Goal: Task Accomplishment & Management: Use online tool/utility

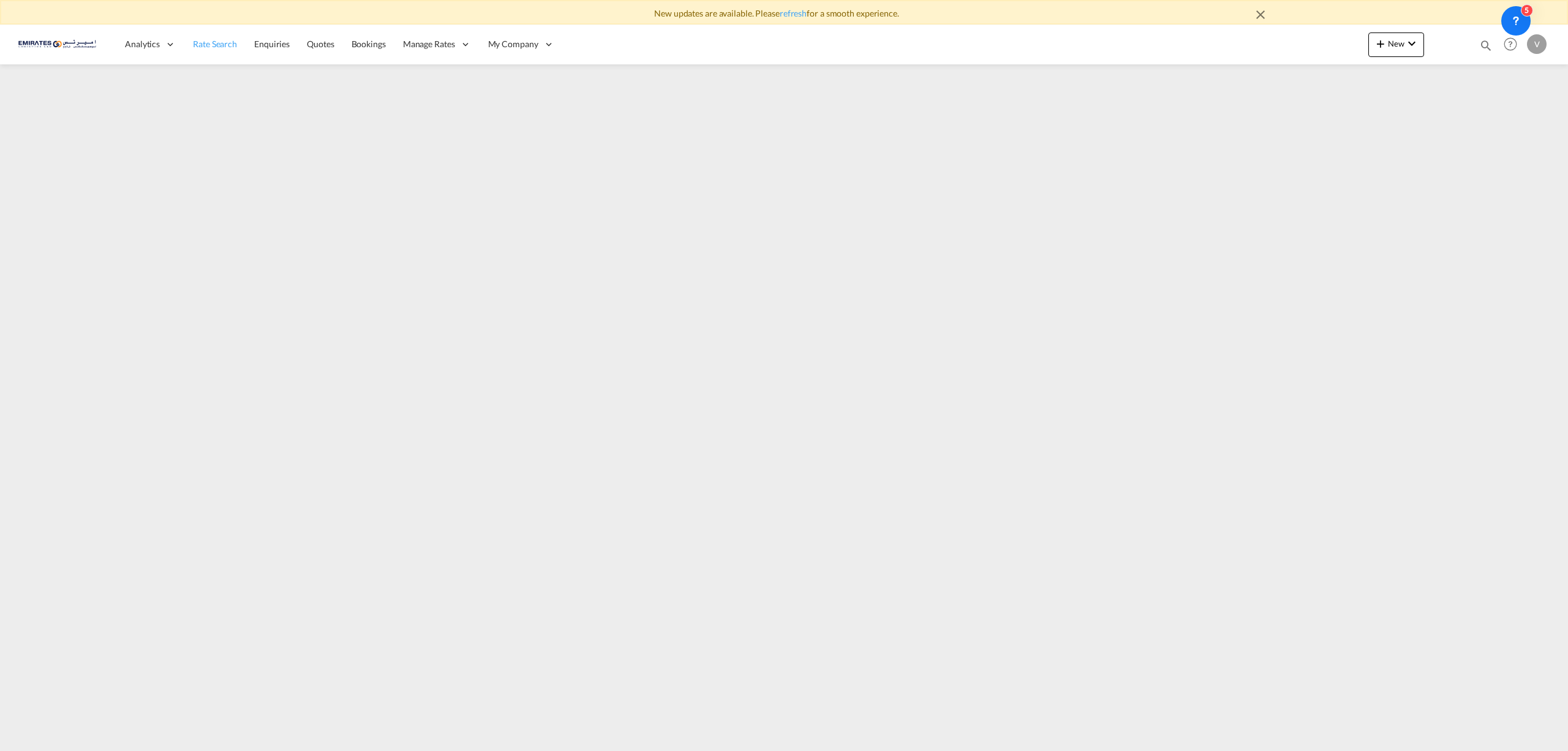
click at [217, 42] on span "Rate Search" at bounding box center [215, 44] width 44 height 11
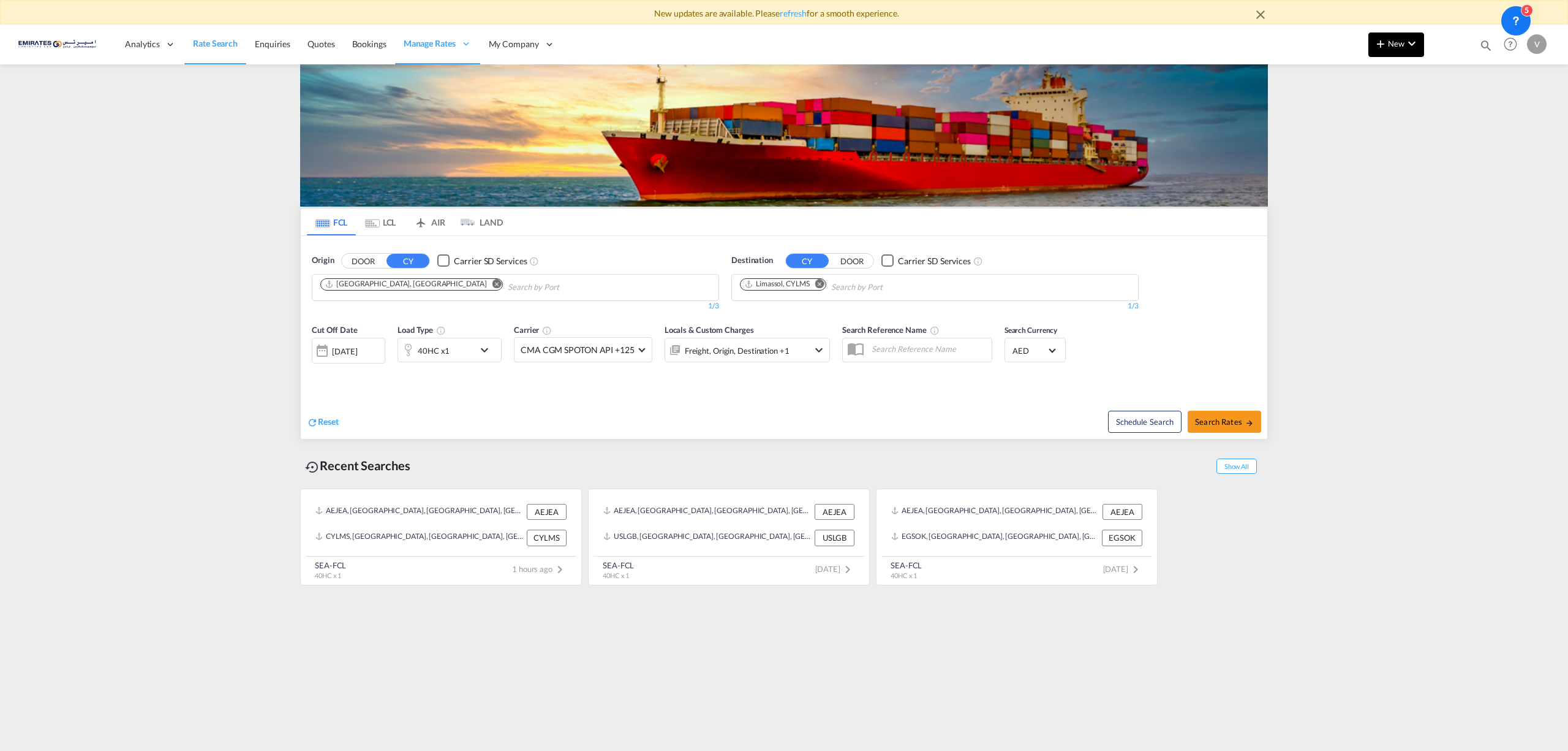
click at [1412, 42] on md-icon "icon-chevron-down" at bounding box center [1412, 43] width 15 height 15
click at [1394, 78] on div "Rates" at bounding box center [1382, 76] width 49 height 31
click at [1453, 116] on span "Ratesheet" at bounding box center [1447, 116] width 14 height 24
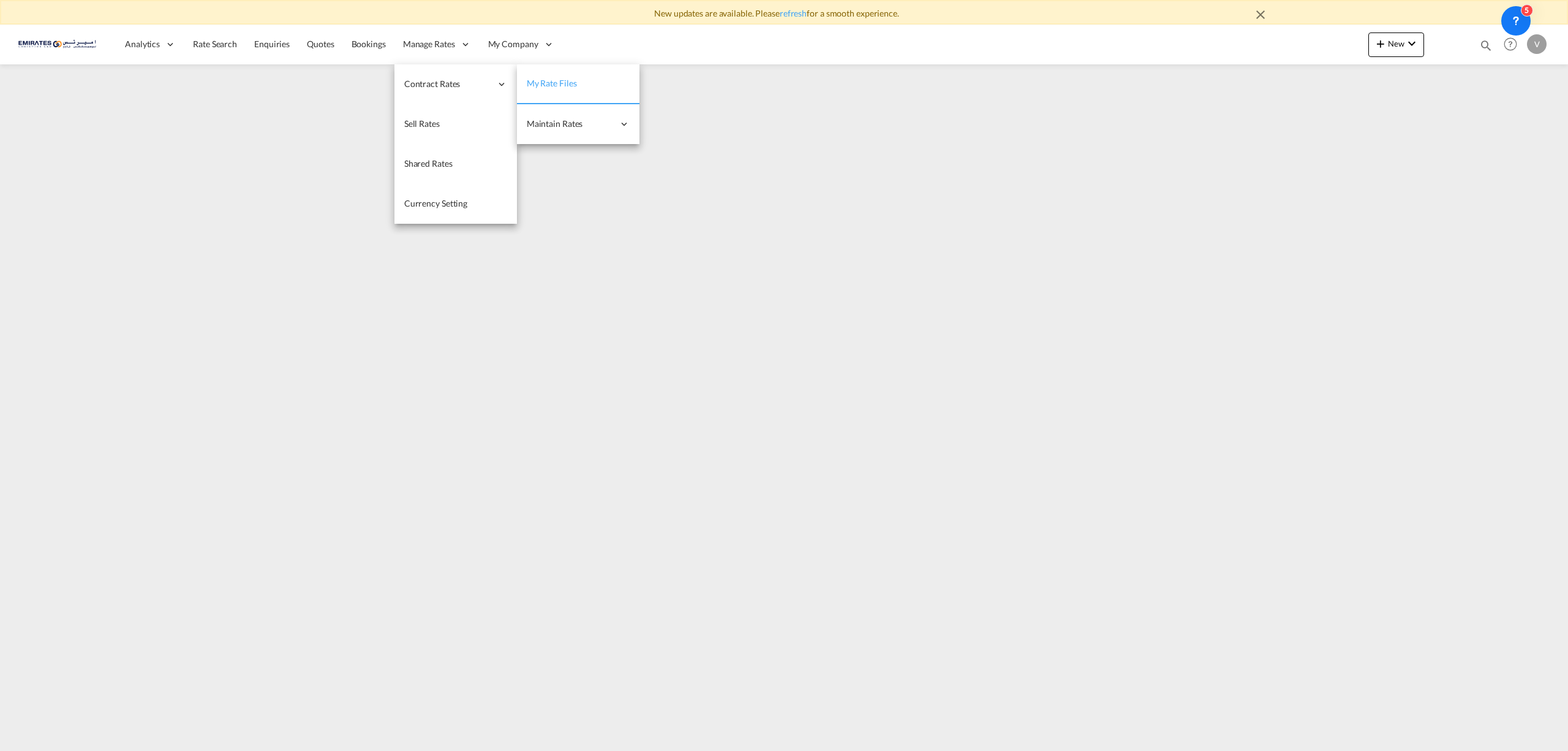
click at [591, 84] on link "My Rate Files" at bounding box center [578, 85] width 123 height 40
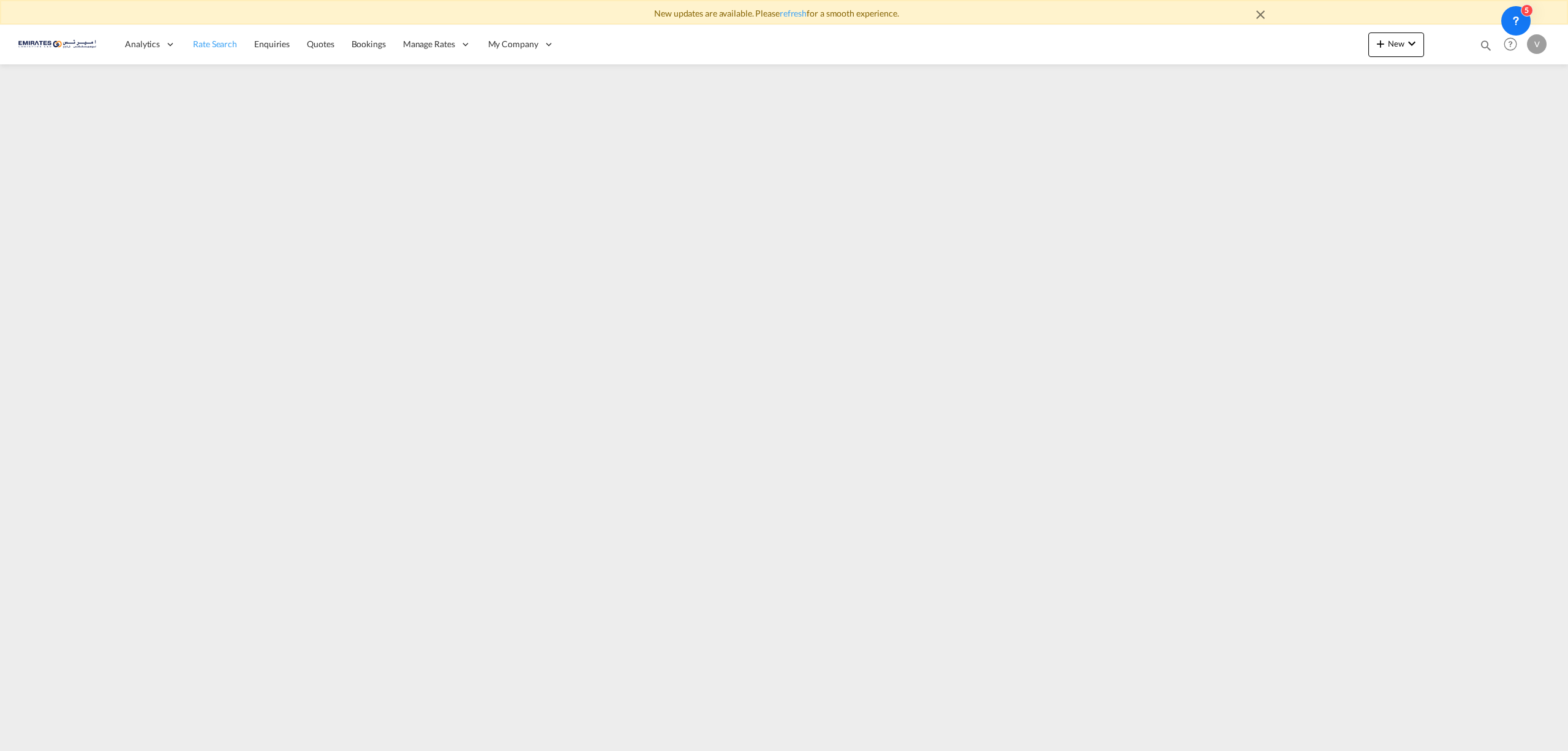
click at [201, 45] on span "Rate Search" at bounding box center [215, 44] width 44 height 11
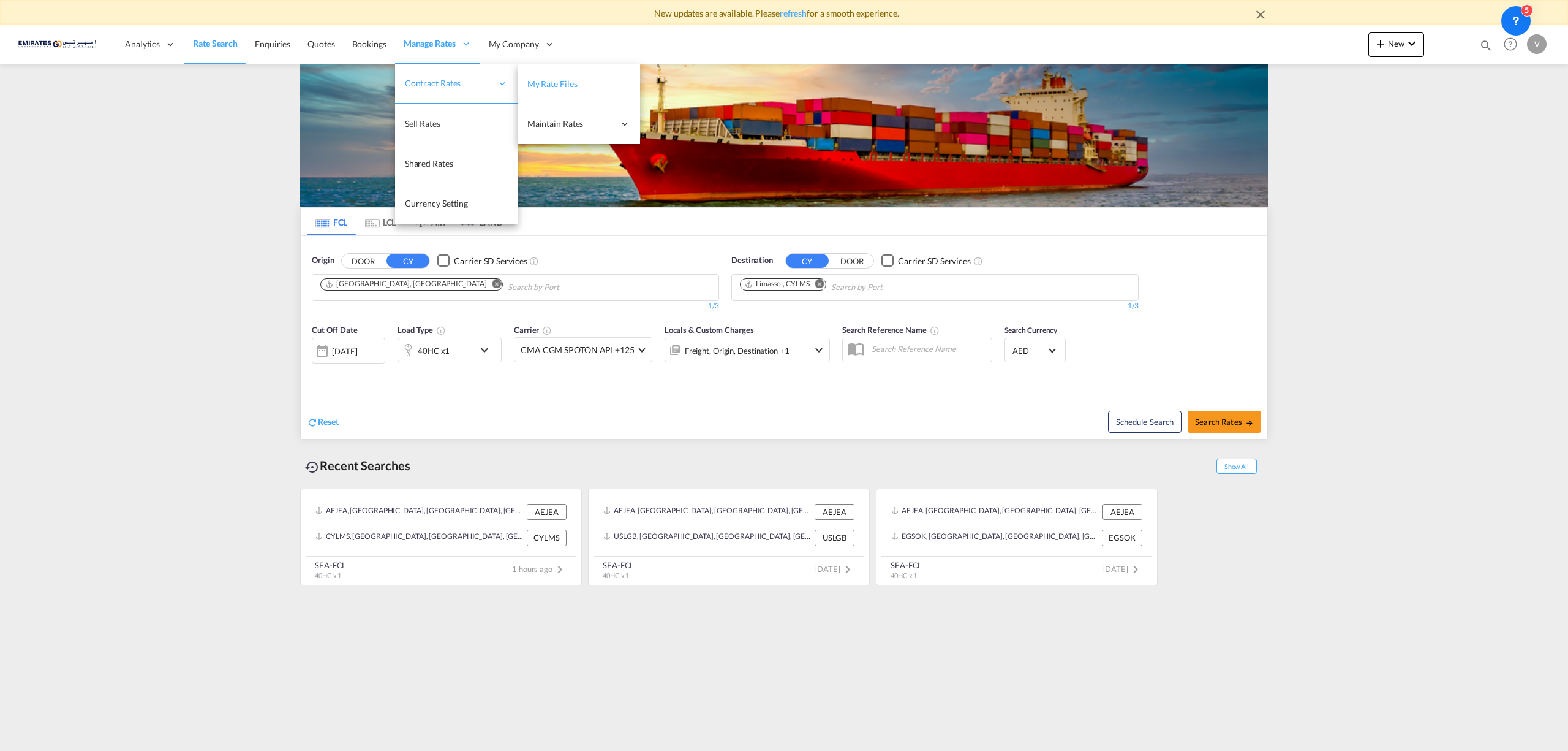
click at [559, 83] on span "My Rate Files" at bounding box center [553, 83] width 50 height 11
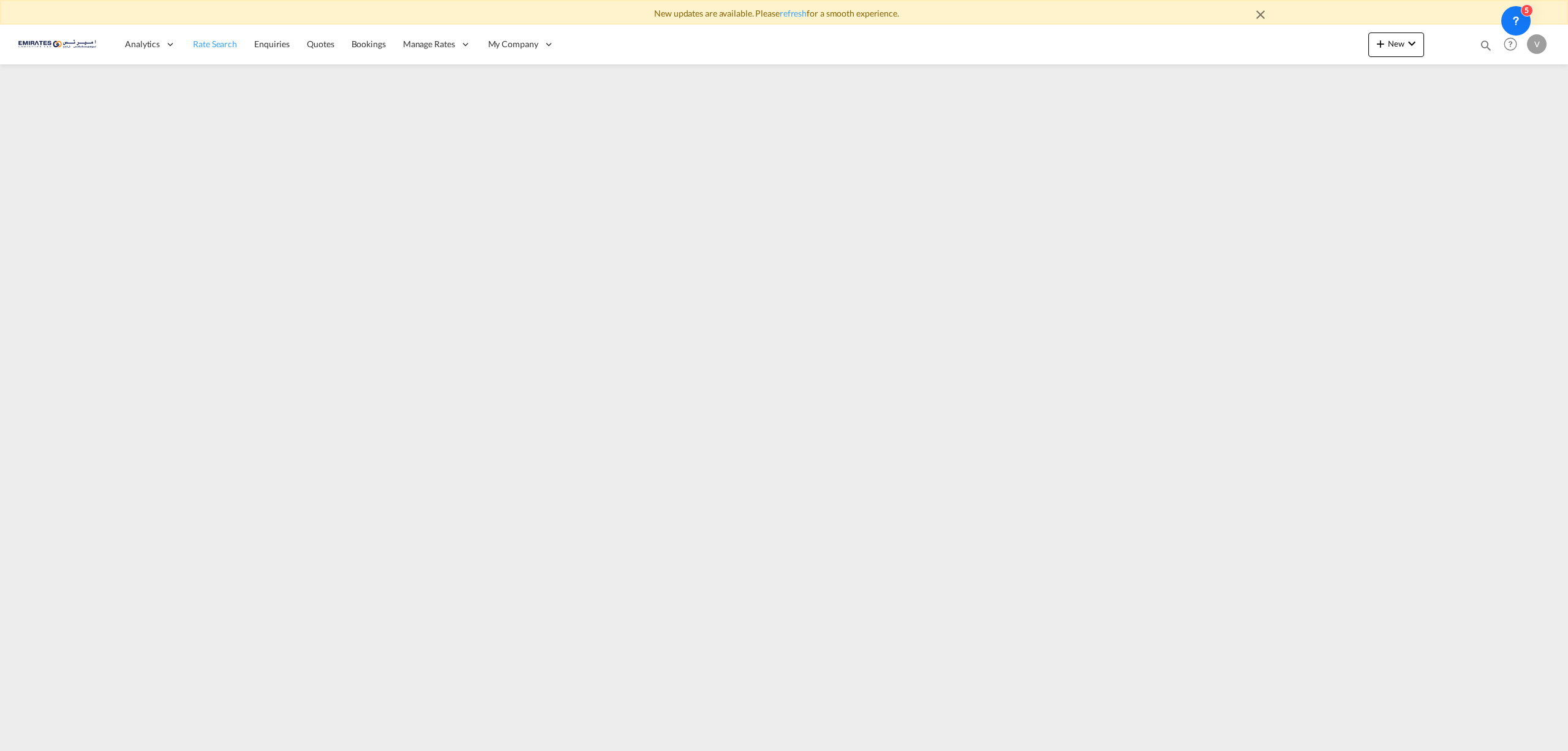
click at [222, 40] on span "Rate Search" at bounding box center [215, 44] width 44 height 11
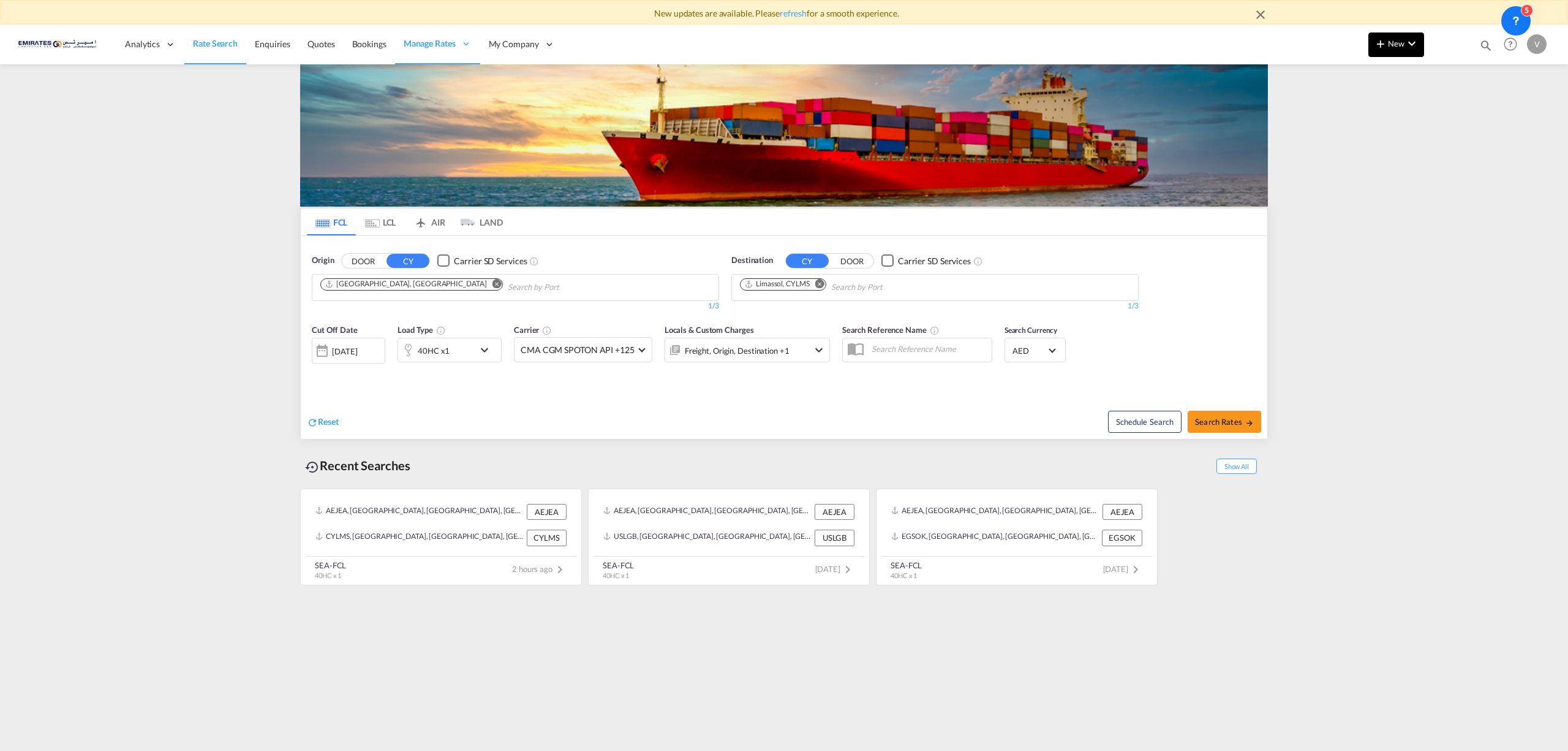
click at [1398, 49] on button "New" at bounding box center [1397, 44] width 56 height 24
click at [1453, 115] on span "Ratesheet" at bounding box center [1447, 116] width 14 height 24
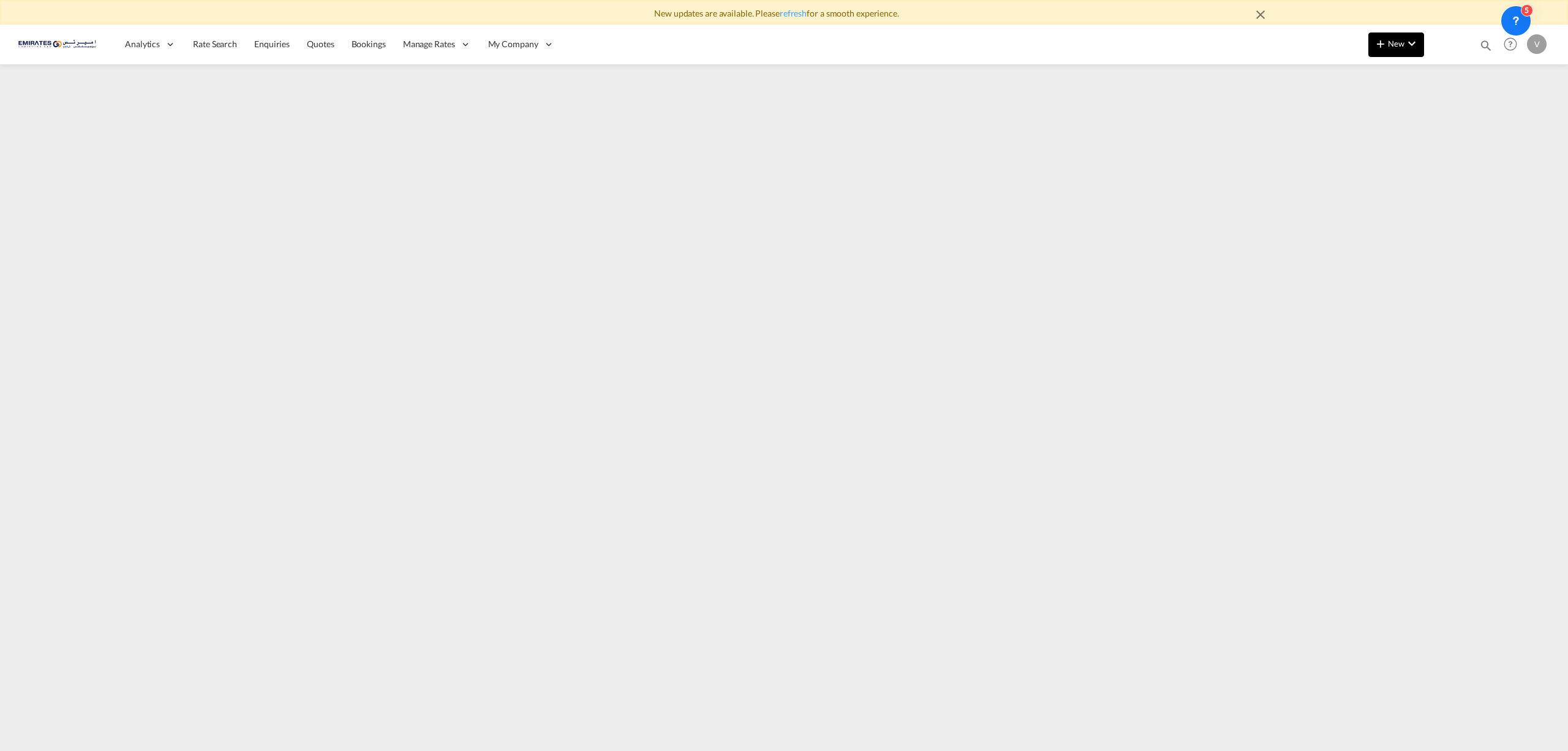
click at [1390, 39] on span "New" at bounding box center [1396, 44] width 46 height 10
click at [1453, 114] on span "Ratesheet" at bounding box center [1447, 116] width 14 height 24
click at [1390, 49] on button "New" at bounding box center [1397, 44] width 56 height 24
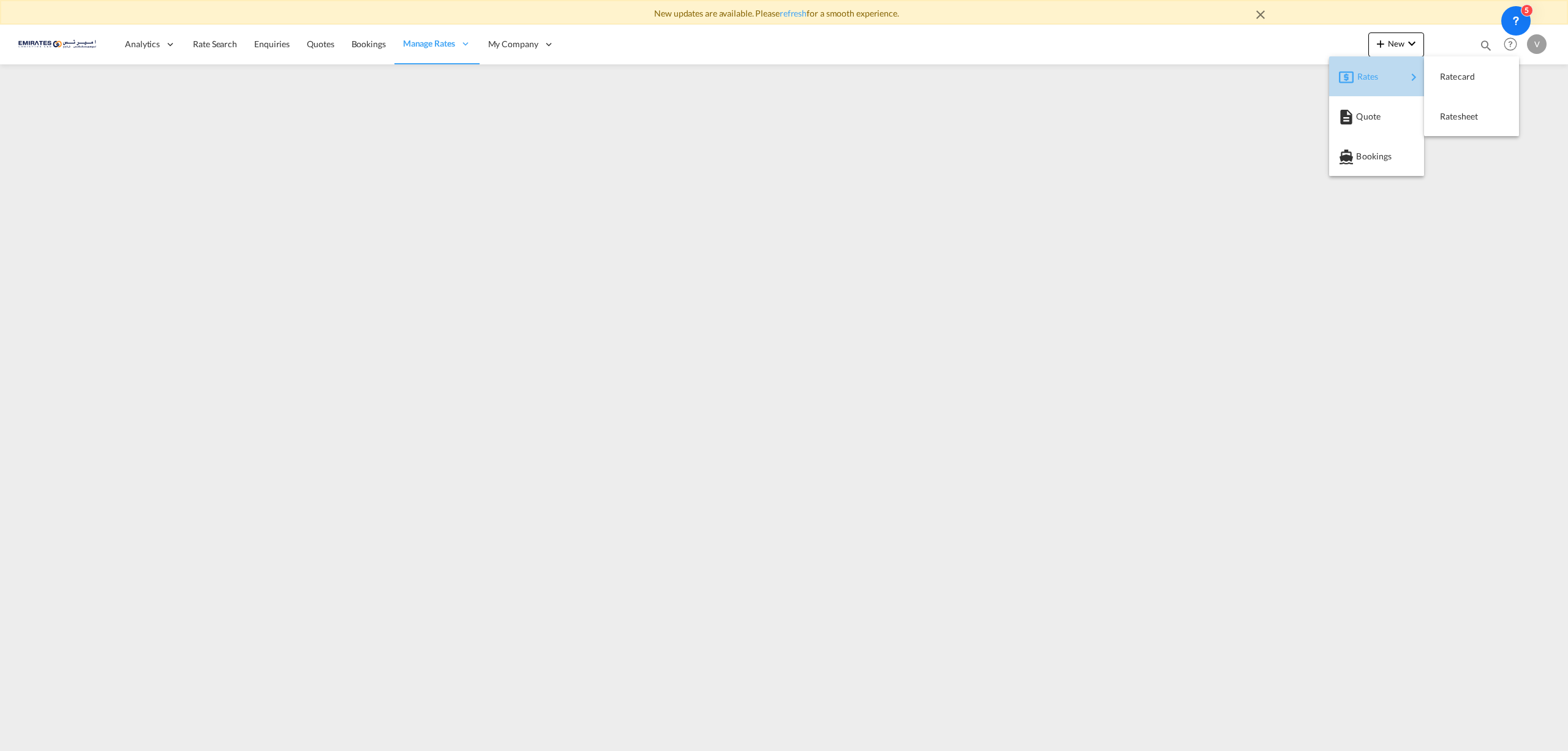
click at [1384, 74] on div "Rates" at bounding box center [1382, 76] width 49 height 31
click at [1453, 110] on span "Ratesheet" at bounding box center [1447, 116] width 14 height 24
